Goal: Browse casually: Explore the website without a specific task or goal

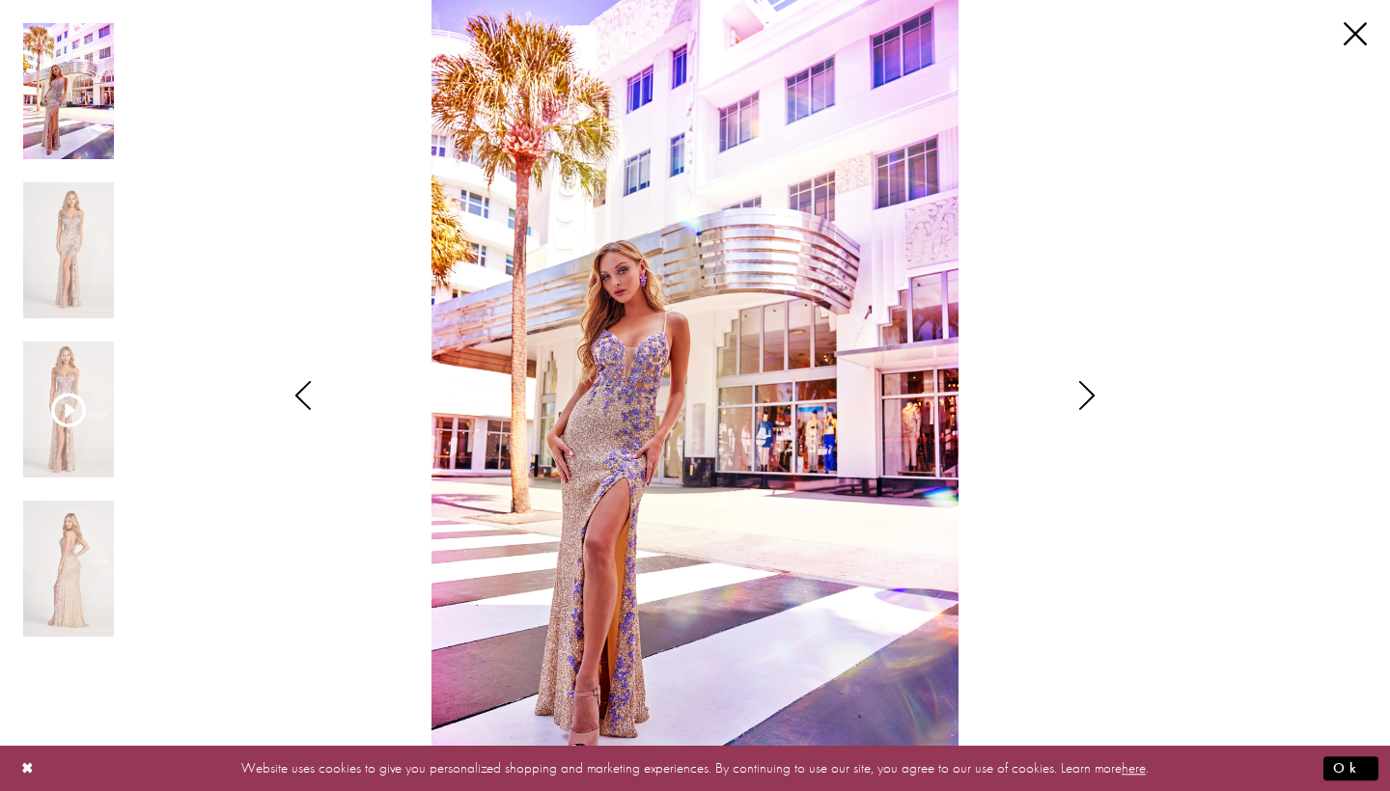
click at [1088, 392] on icon "Style CL2049 Colette by Daphne Views dialog" at bounding box center [1087, 395] width 48 height 29
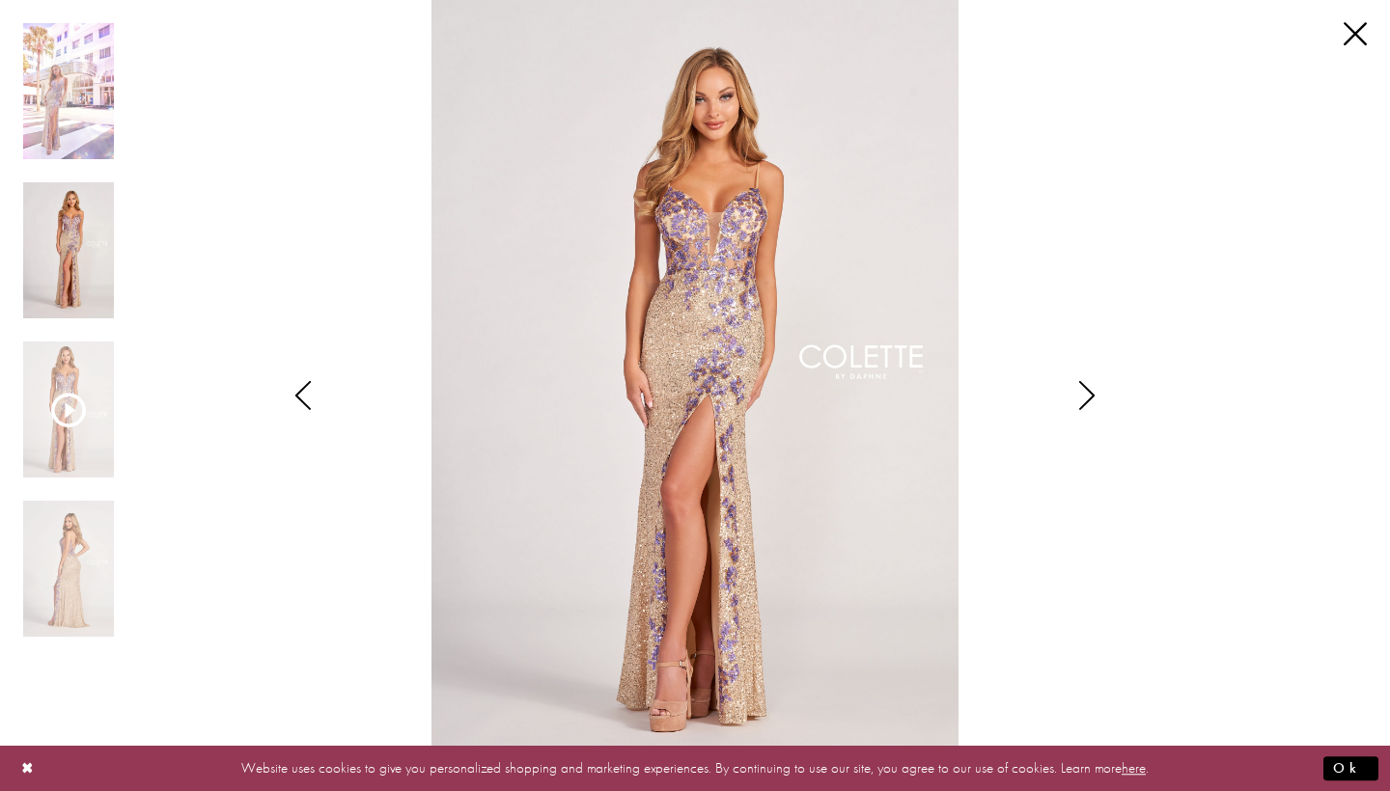
click at [304, 397] on icon "Style CL2049 Colette by Daphne Views dialog" at bounding box center [303, 395] width 48 height 29
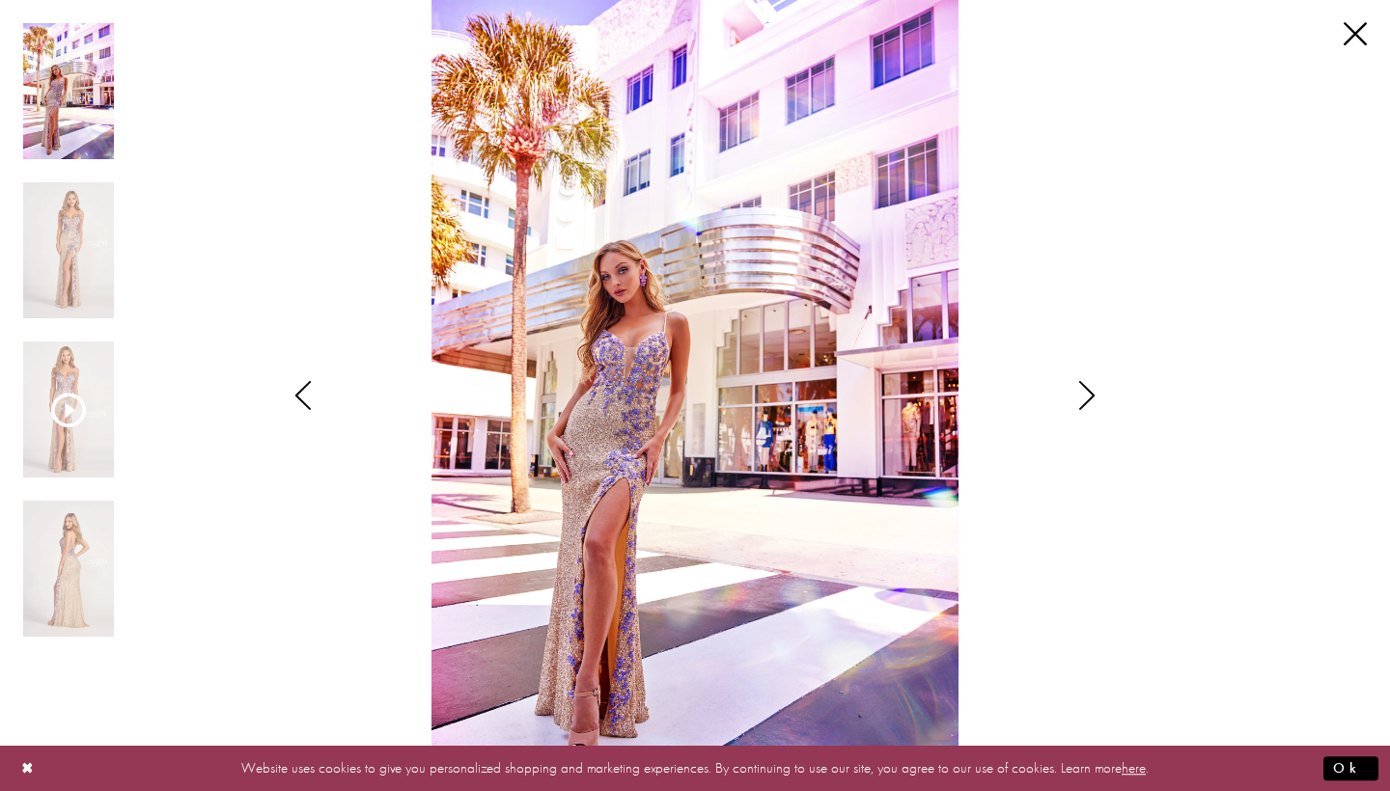
click at [1086, 392] on icon "Style CL2049 Colette by Daphne Views dialog" at bounding box center [1087, 395] width 48 height 29
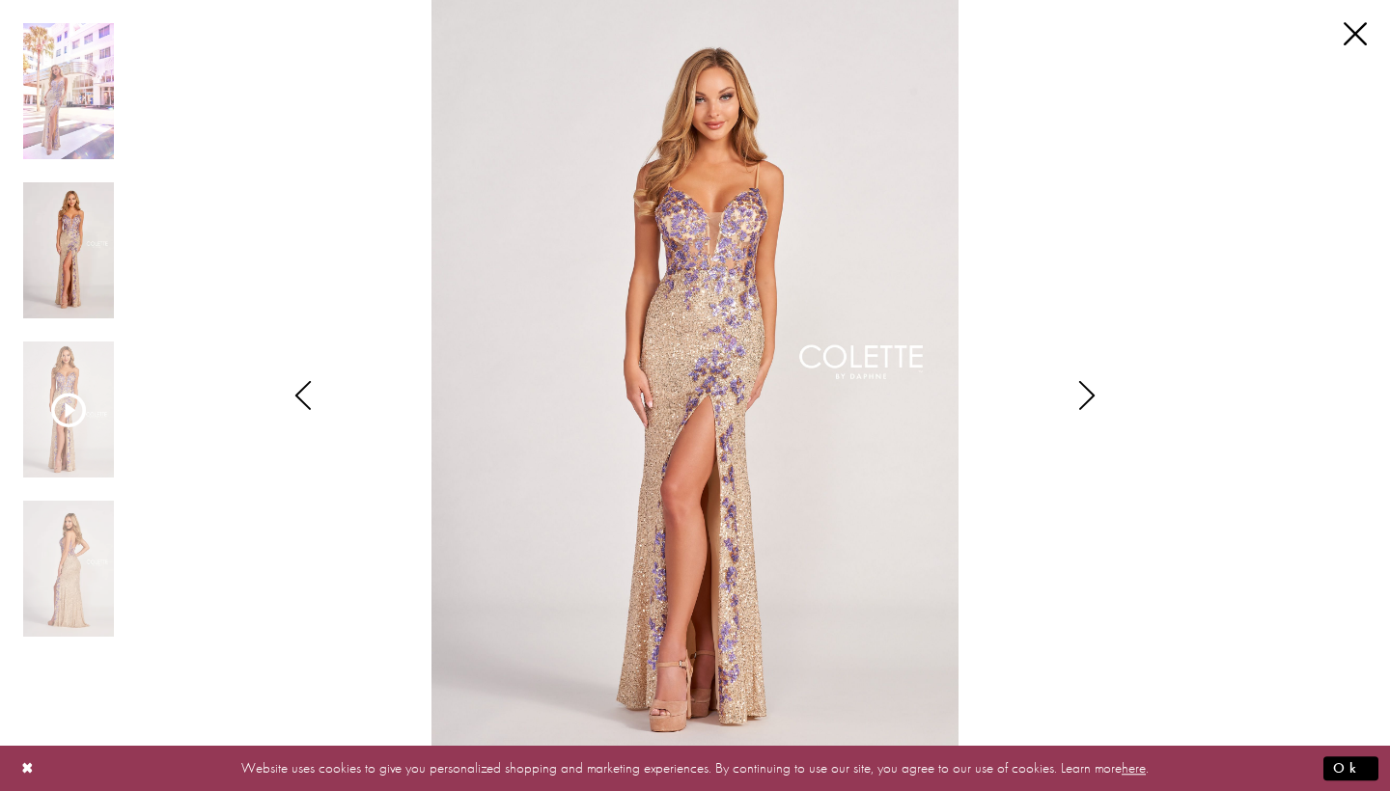
click at [1086, 392] on icon "Style CL2049 Colette by Daphne Views dialog" at bounding box center [1087, 395] width 48 height 29
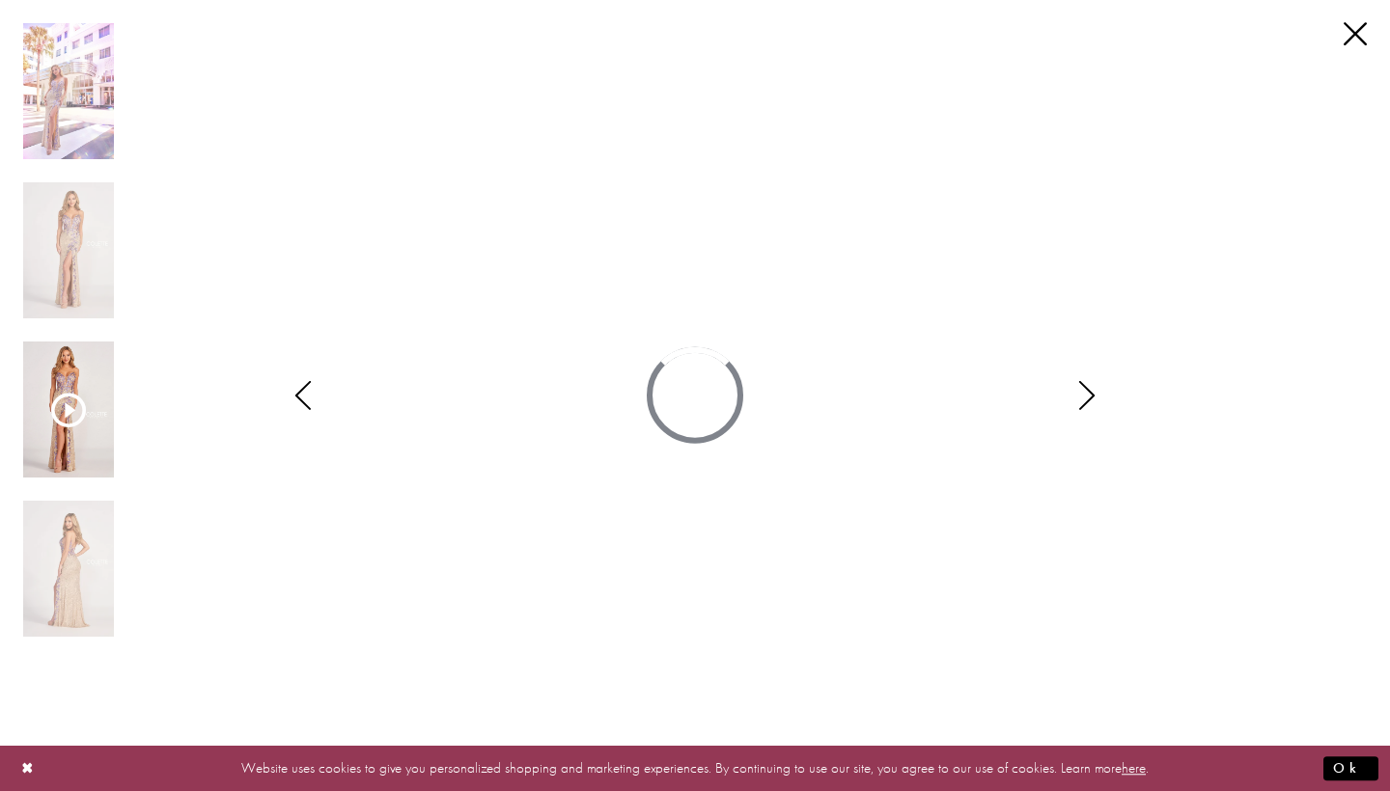
click at [1086, 392] on icon "Style CL2049 Colette by Daphne Views dialog" at bounding box center [1087, 395] width 48 height 29
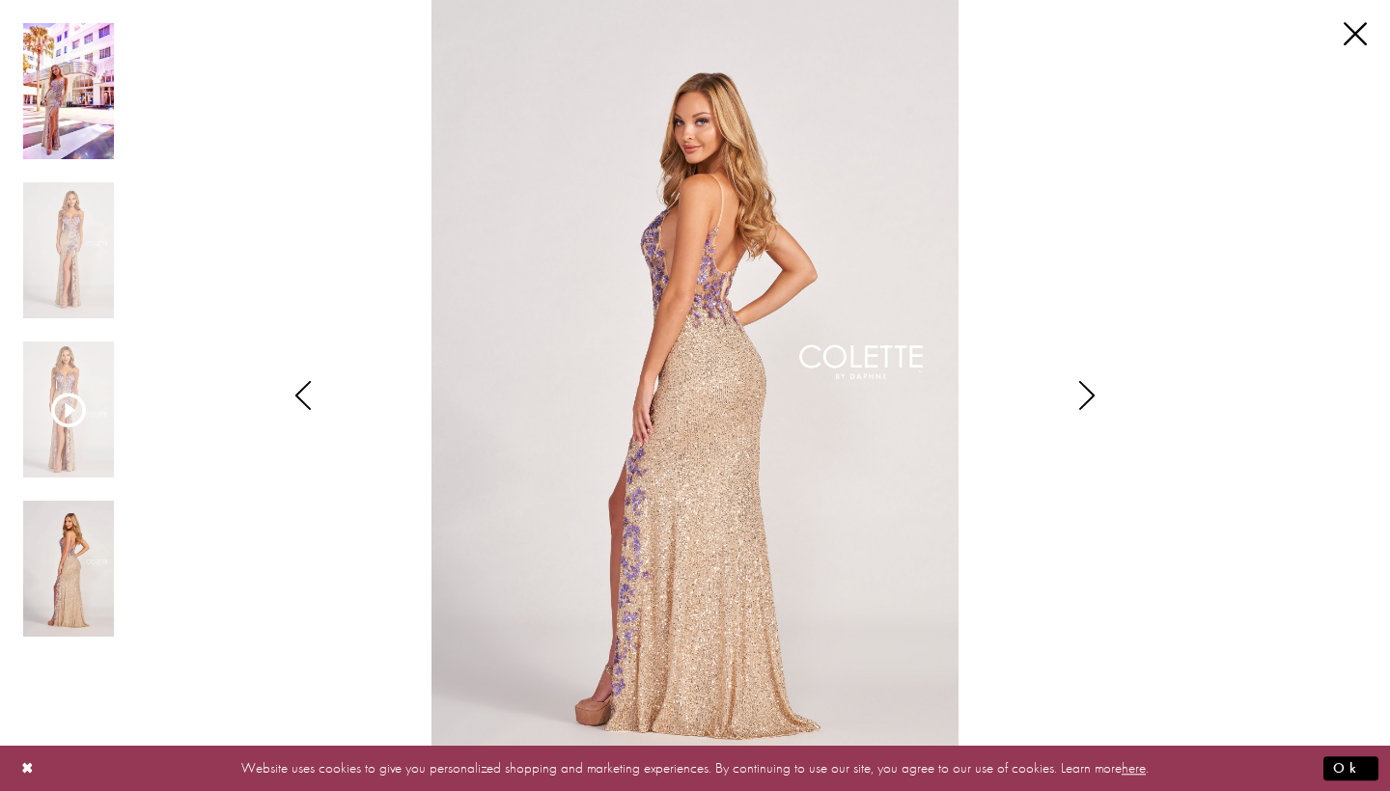
click at [99, 85] on img "Scroll List" at bounding box center [68, 91] width 91 height 136
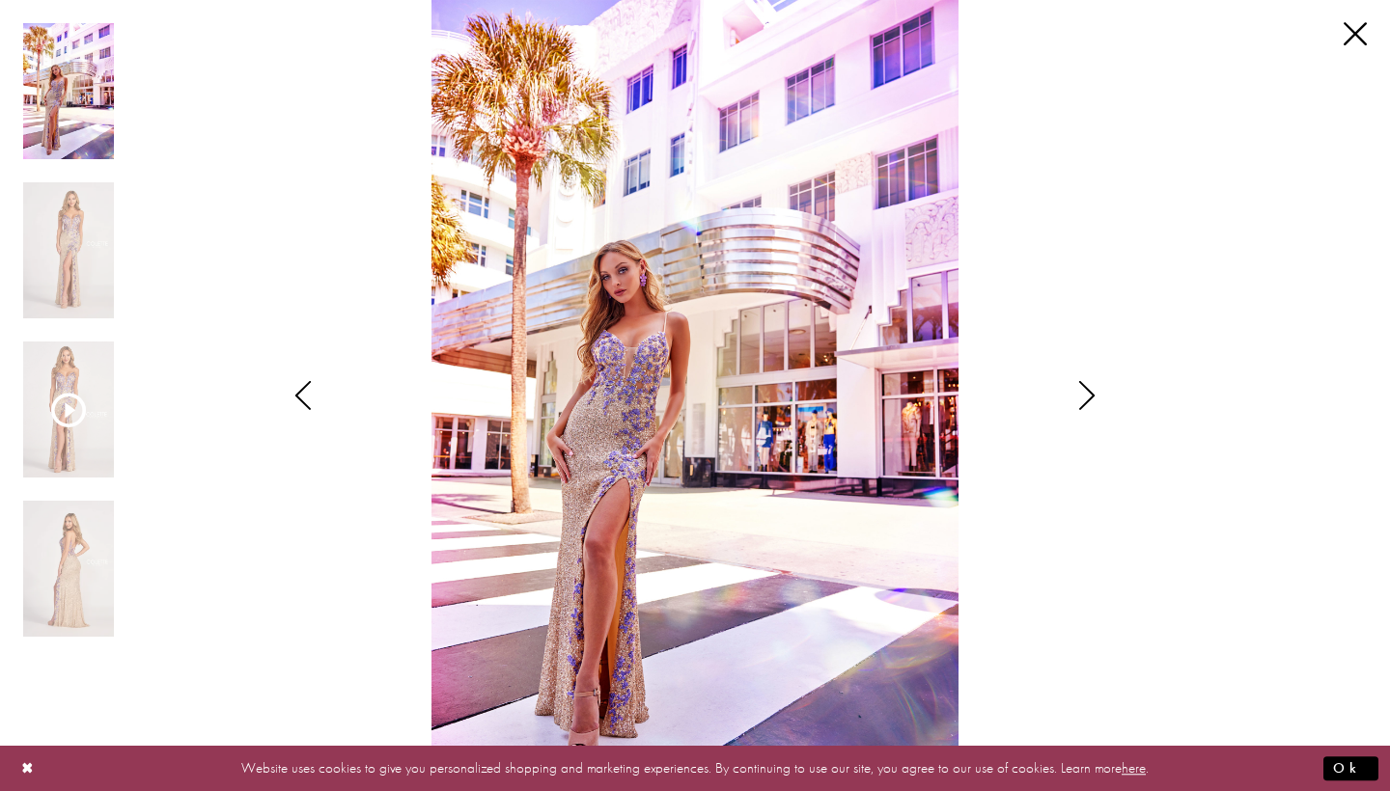
click at [1088, 397] on icon "Style CL2049 Colette by Daphne Views dialog" at bounding box center [1087, 395] width 48 height 29
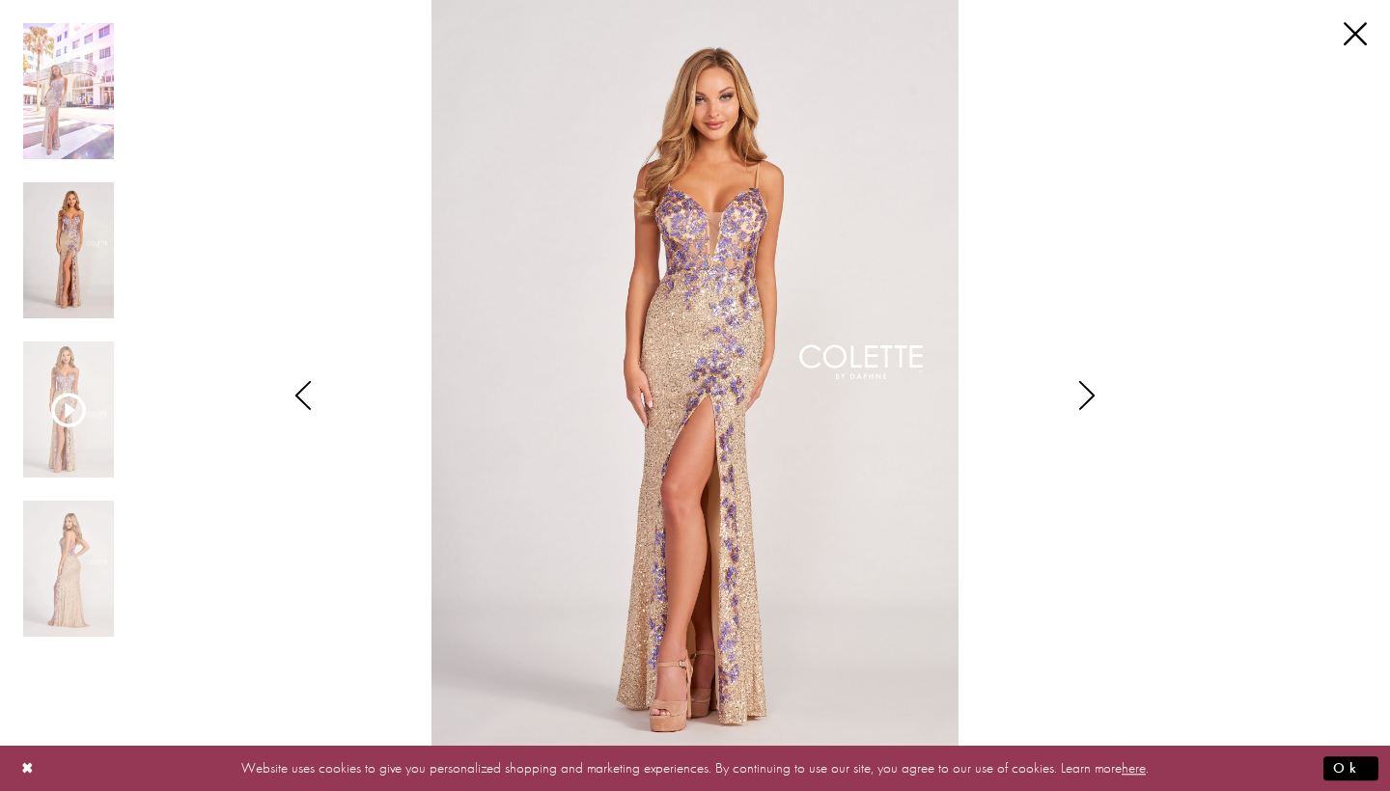
click at [1088, 397] on icon "Style CL2049 Colette by Daphne Views dialog" at bounding box center [1087, 395] width 48 height 29
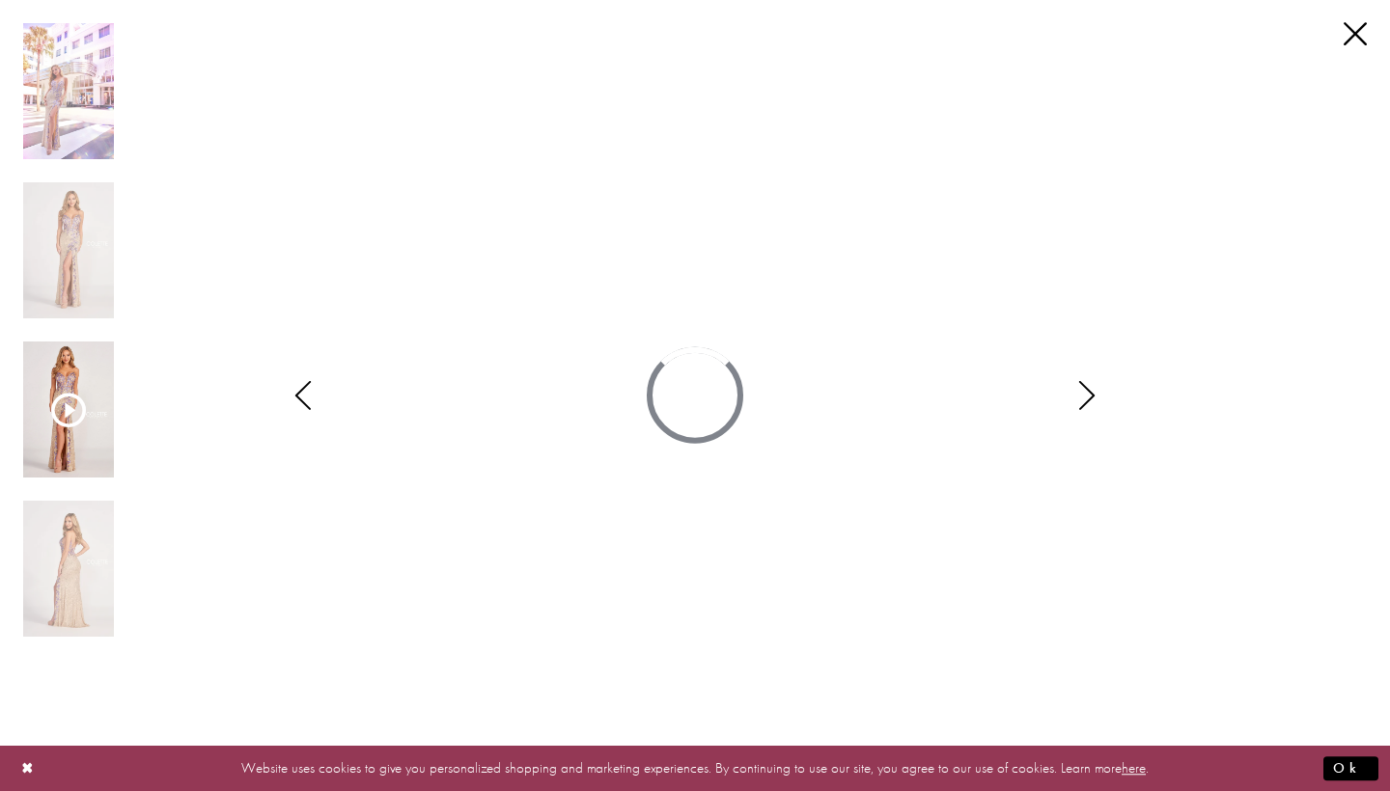
click at [1088, 397] on icon "Style CL2049 Colette by Daphne Views dialog" at bounding box center [1087, 395] width 48 height 29
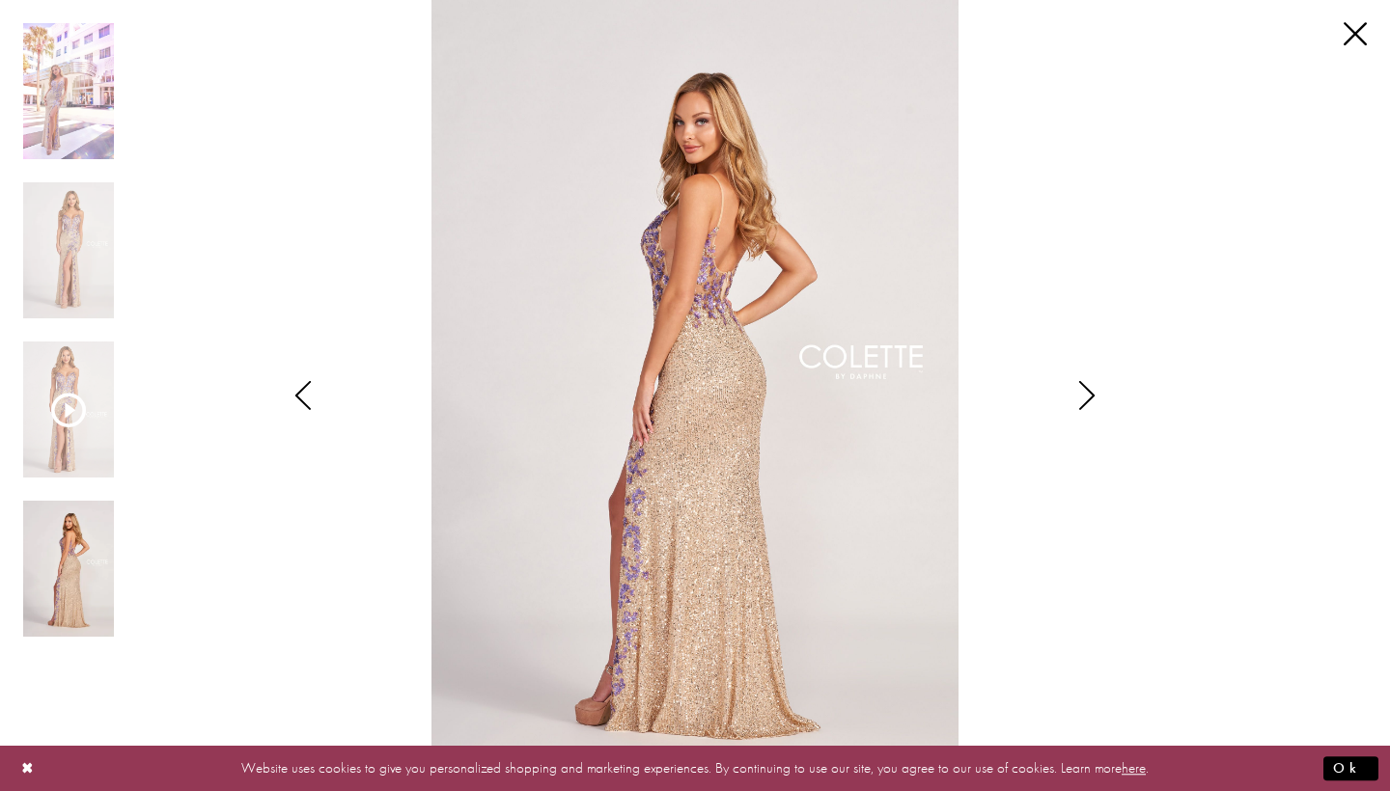
click at [1088, 397] on icon "Style CL2049 Colette by Daphne Views dialog" at bounding box center [1087, 395] width 48 height 29
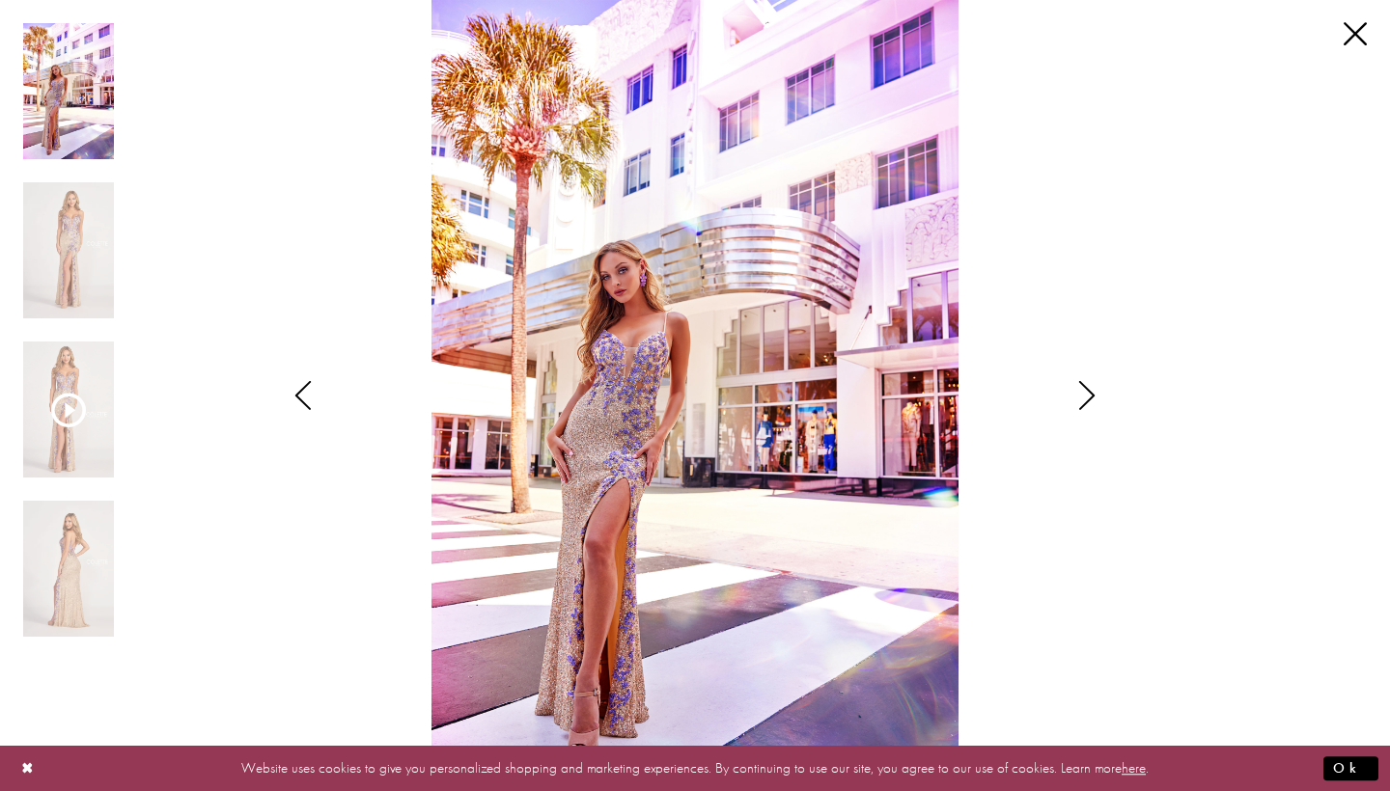
click at [1088, 397] on icon "Style CL2049 Colette by Daphne Views dialog" at bounding box center [1087, 395] width 48 height 29
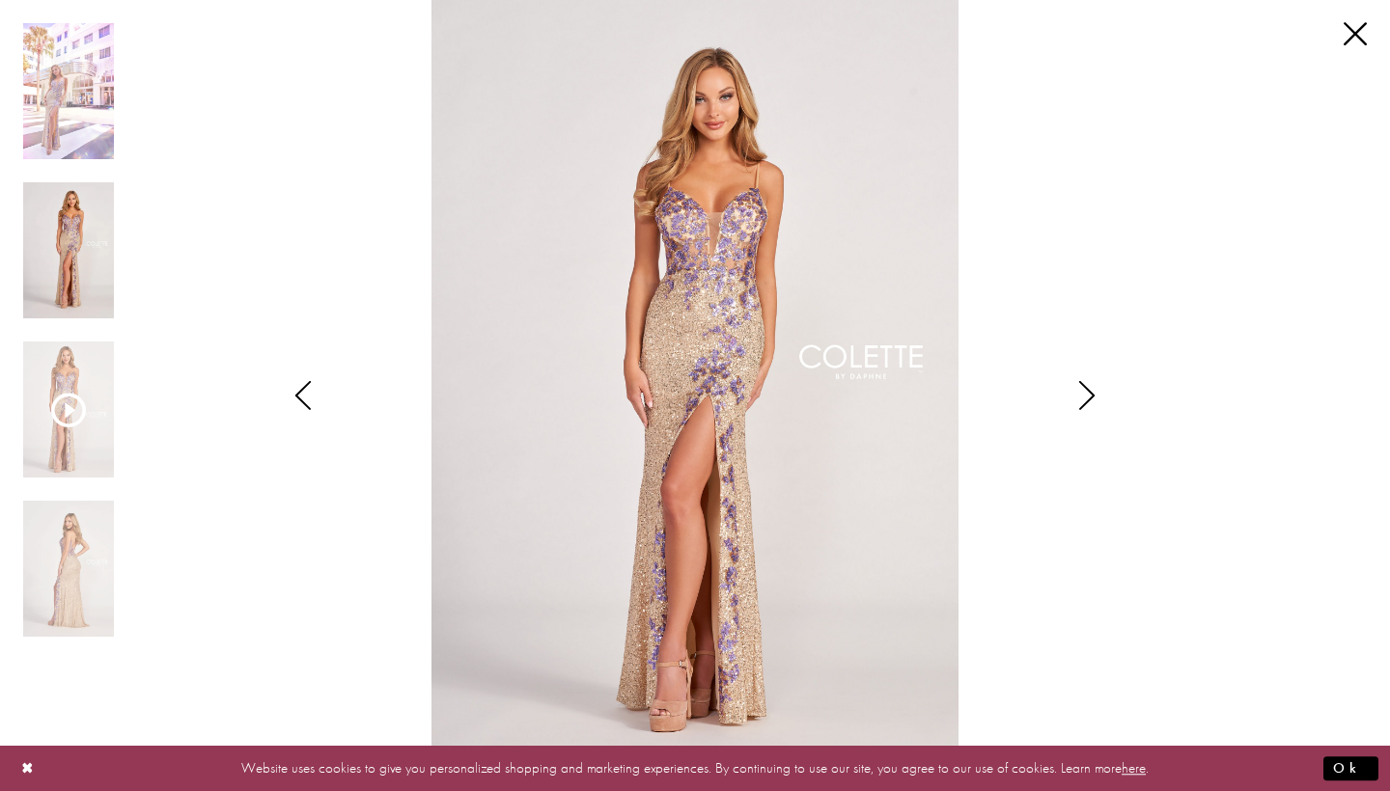
click at [1088, 397] on icon "Style CL2049 Colette by Daphne Views dialog" at bounding box center [1087, 395] width 48 height 29
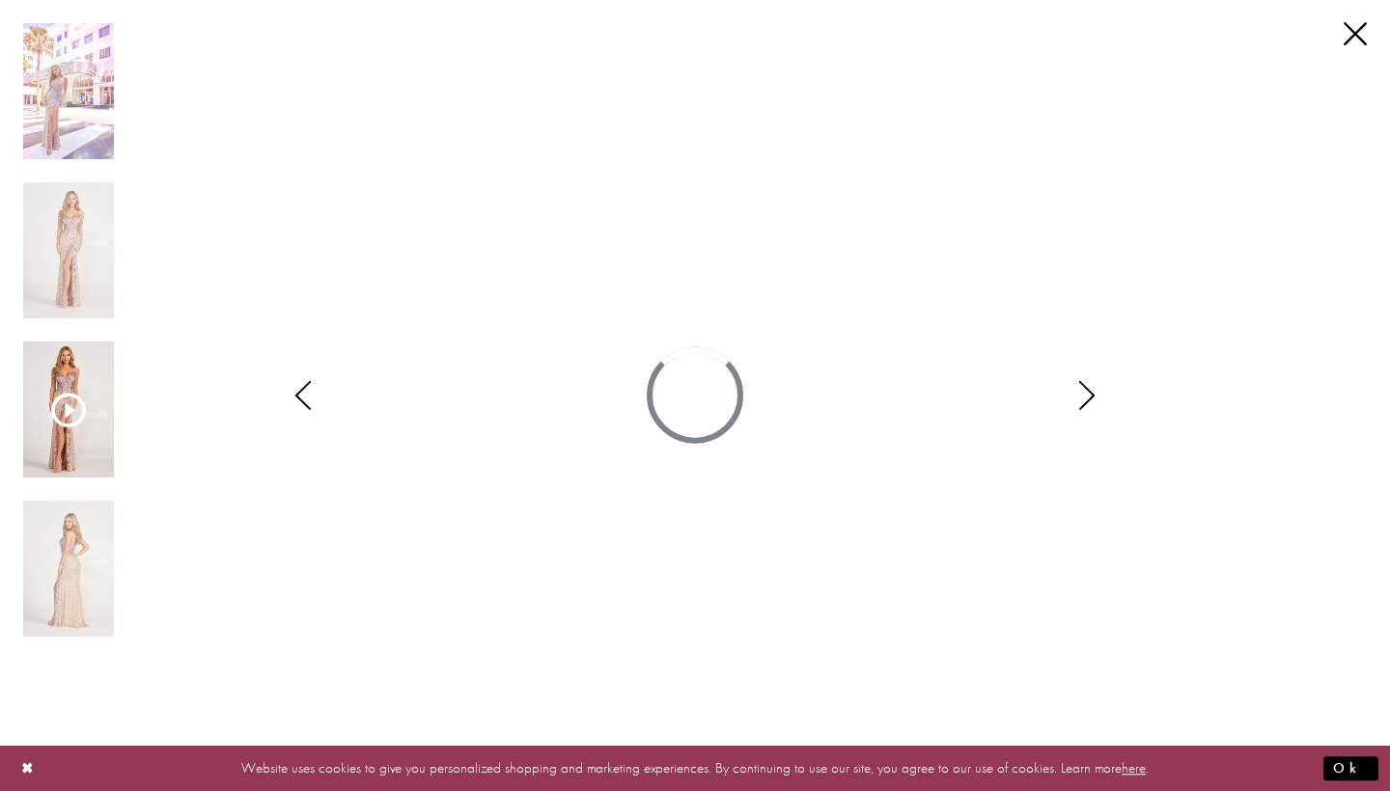
click at [1088, 397] on icon "Style CL2049 Colette by Daphne Views dialog" at bounding box center [1087, 395] width 48 height 29
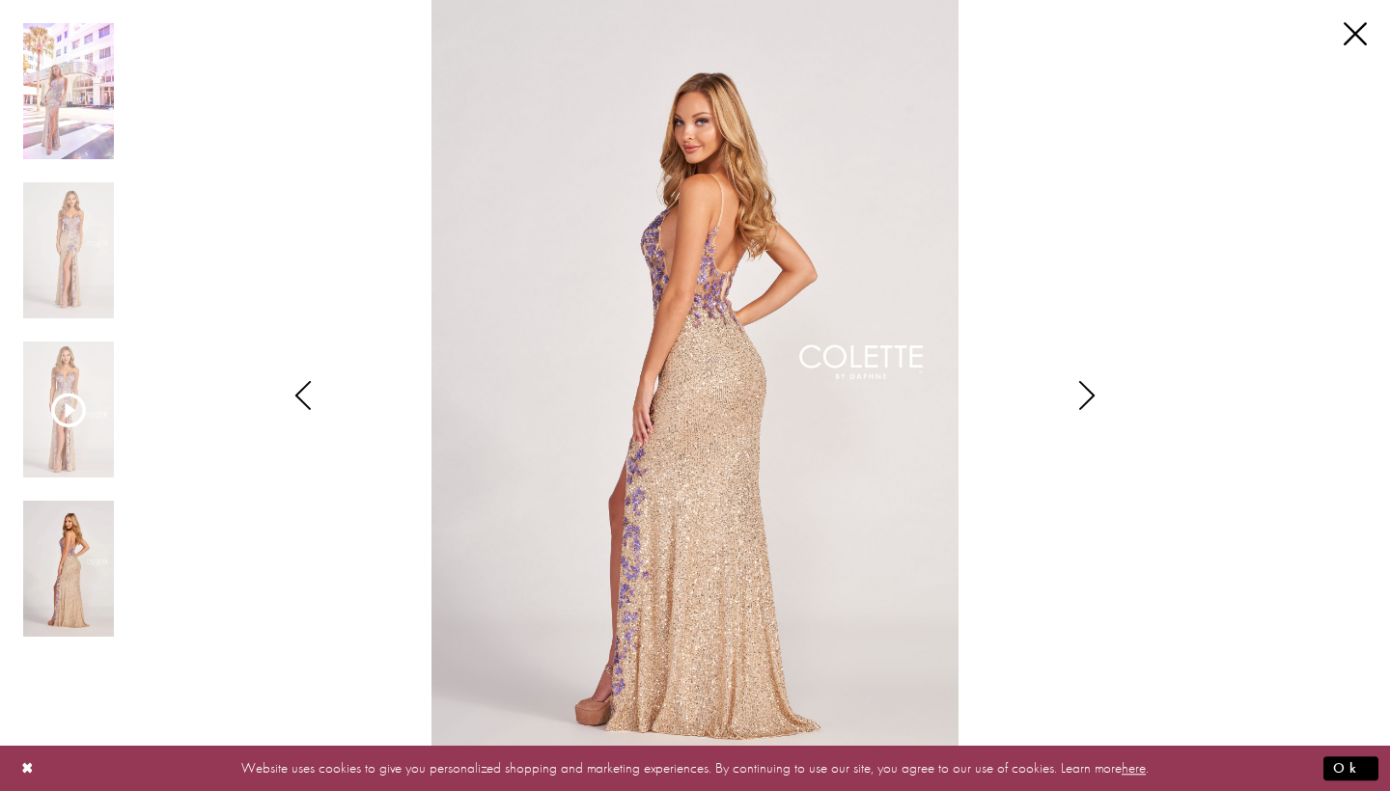
click at [1088, 397] on icon "Style CL2049 Colette by Daphne Views dialog" at bounding box center [1087, 395] width 48 height 29
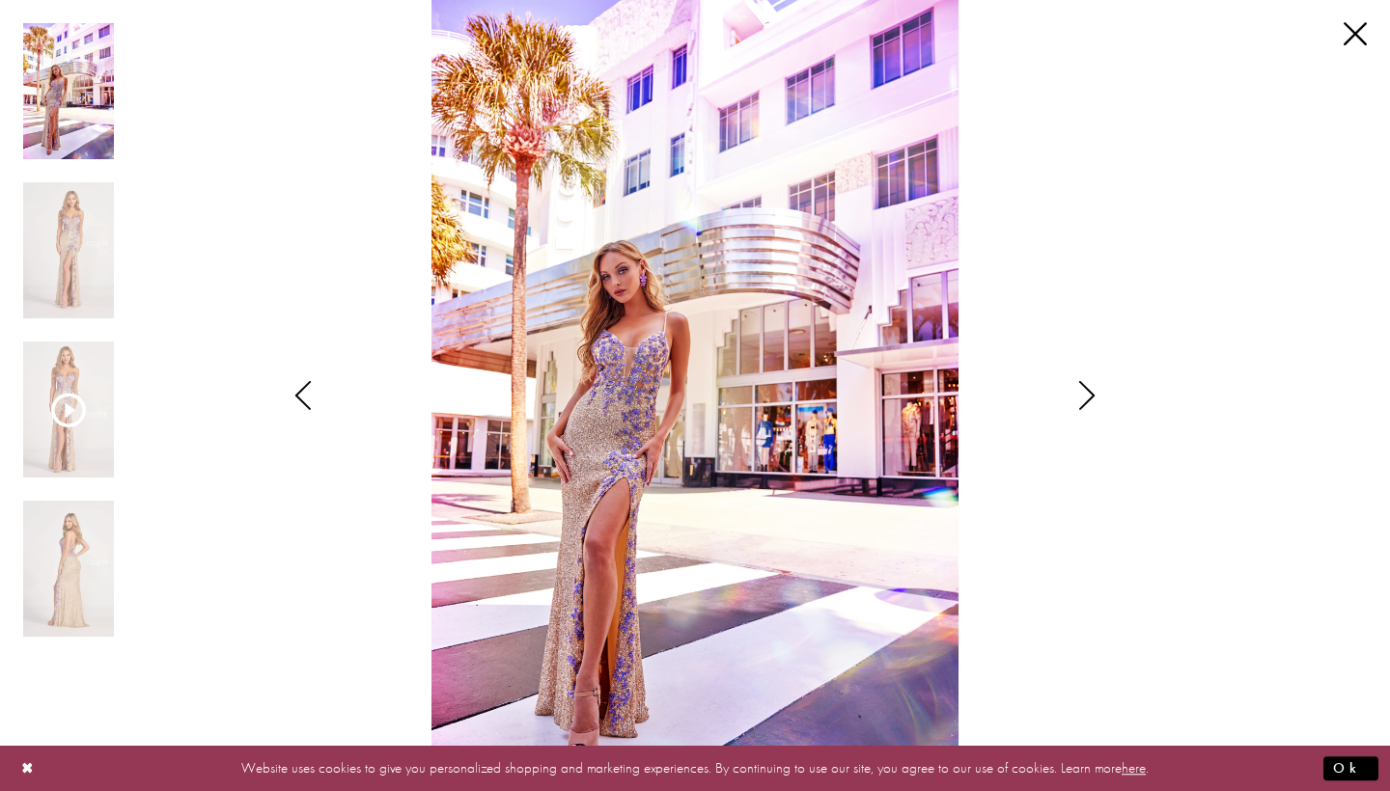
click at [1088, 397] on icon "Style CL2049 Colette by Daphne Views dialog" at bounding box center [1087, 395] width 48 height 29
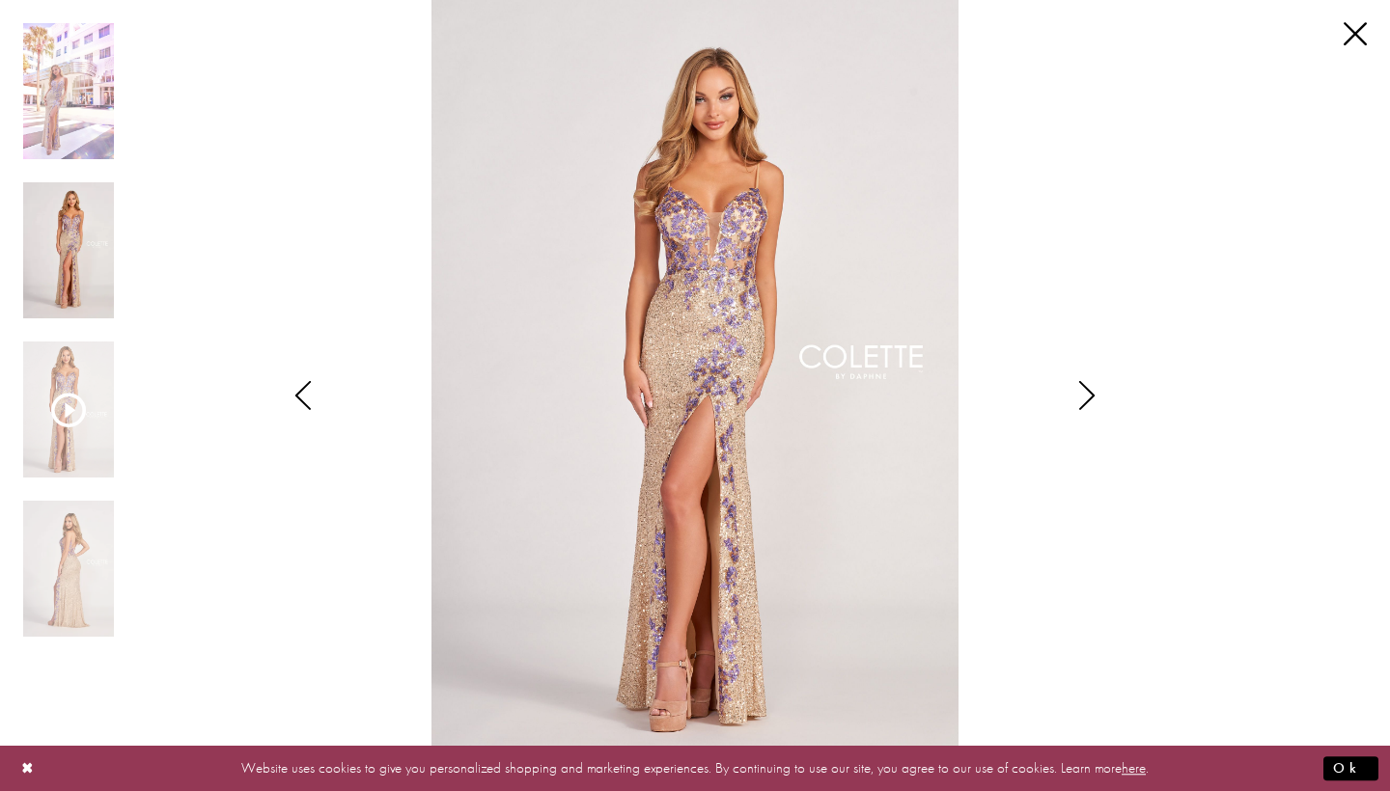
click at [1088, 397] on icon "Style CL2049 Colette by Daphne Views dialog" at bounding box center [1087, 395] width 48 height 29
